Goal: Information Seeking & Learning: Learn about a topic

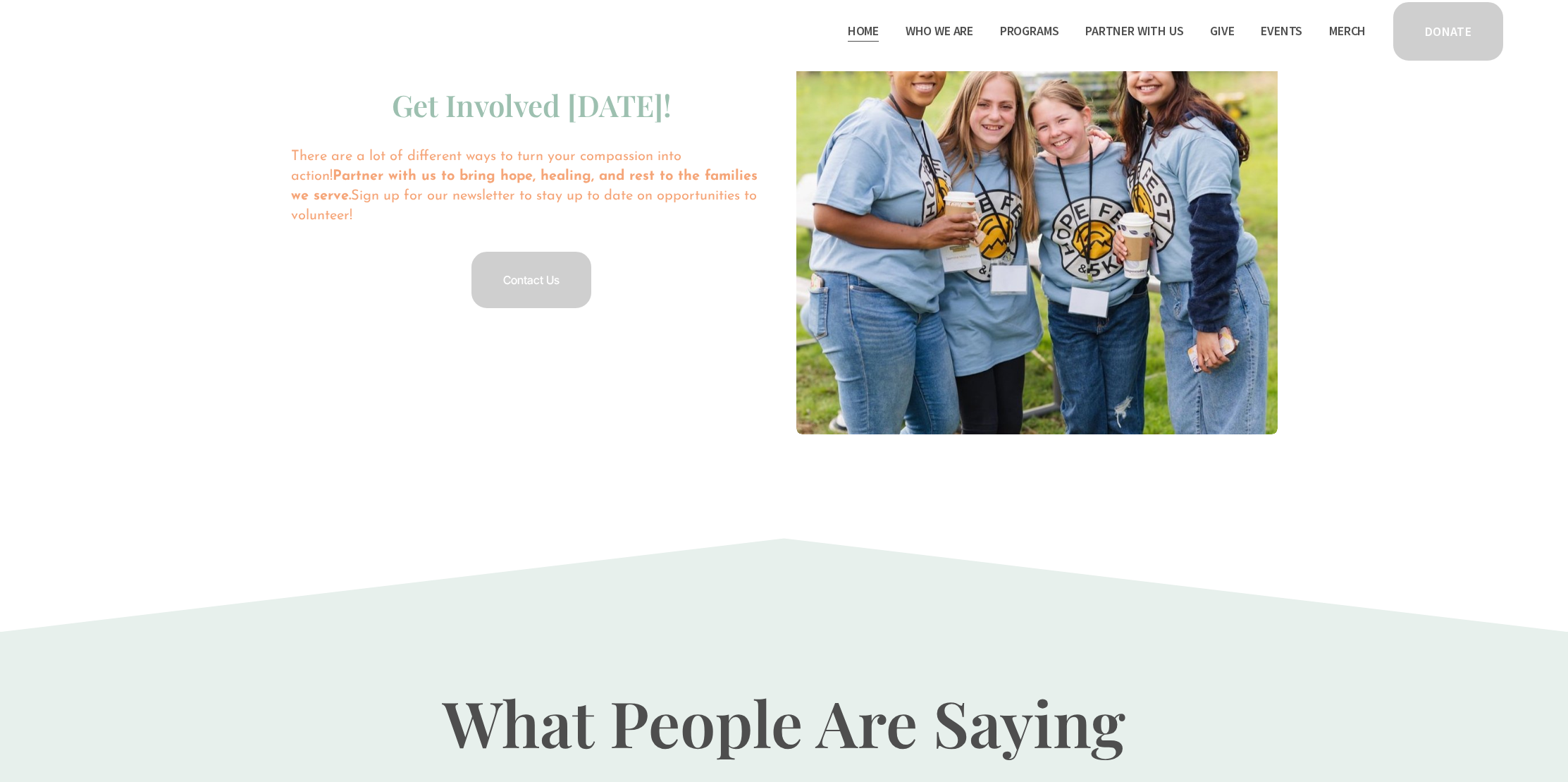
scroll to position [2794, 0]
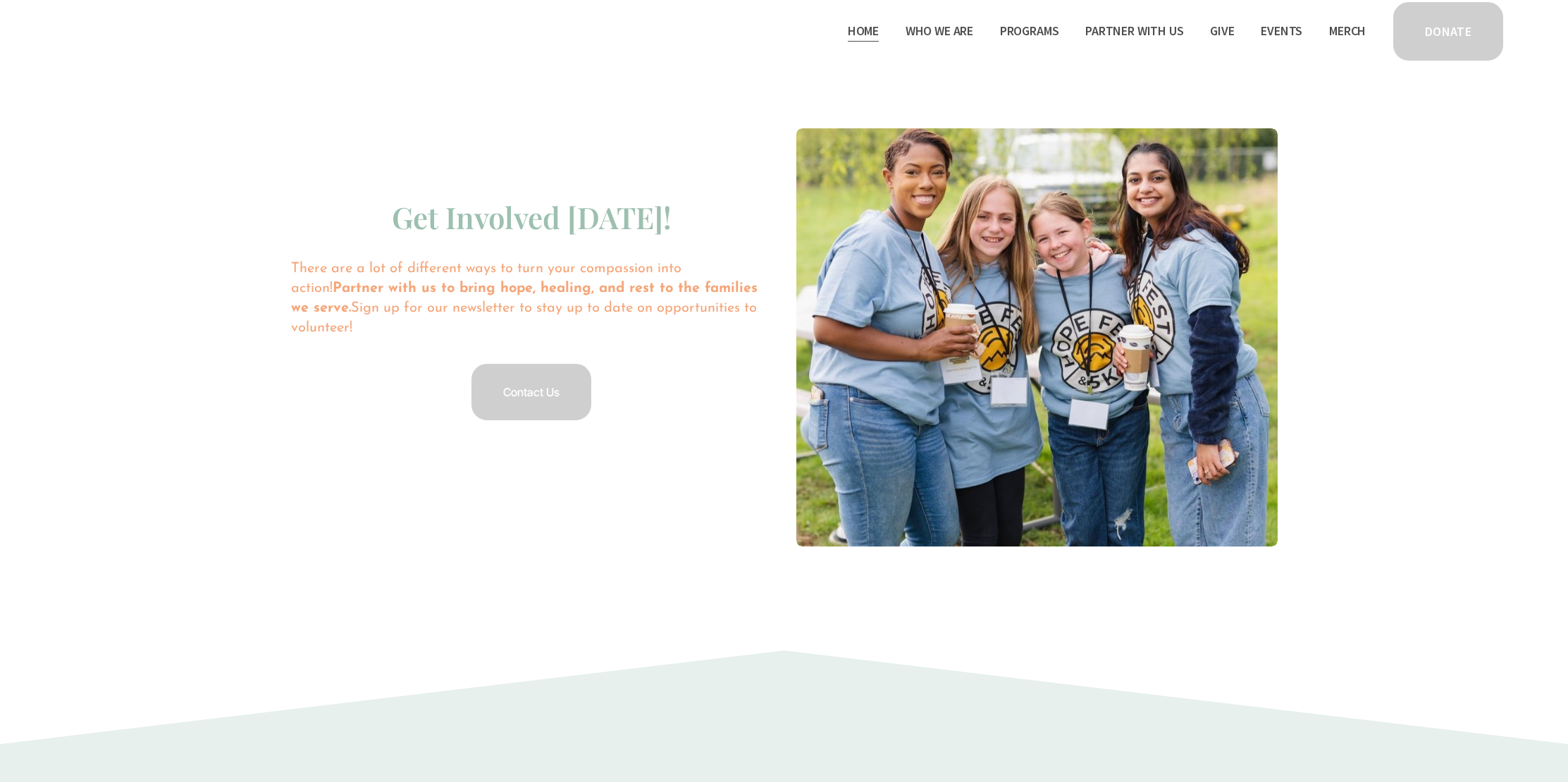
click at [0, 0] on span "Camp Hope" at bounding box center [0, 0] width 0 height 0
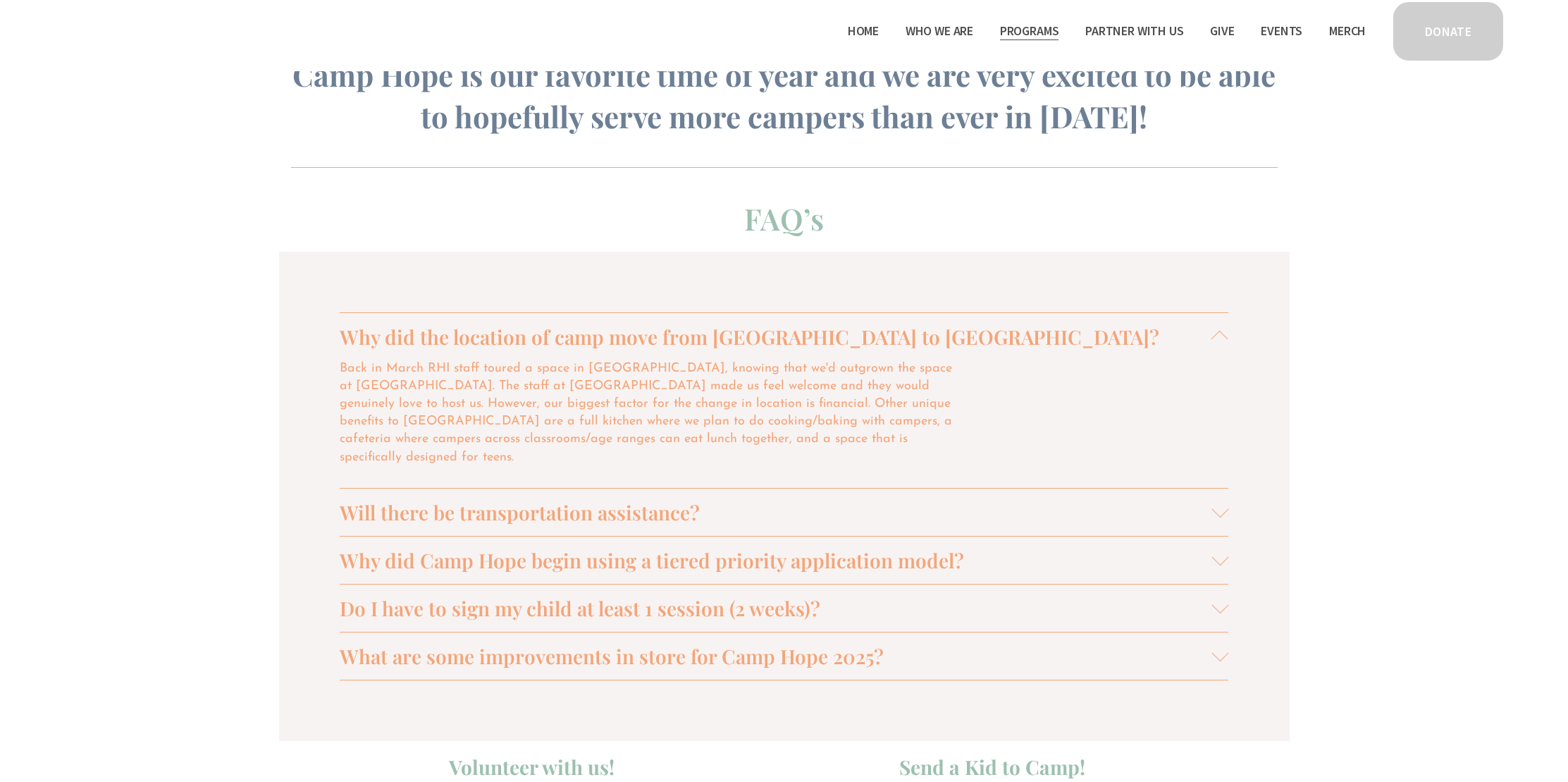
scroll to position [1225, 0]
